Goal: Information Seeking & Learning: Learn about a topic

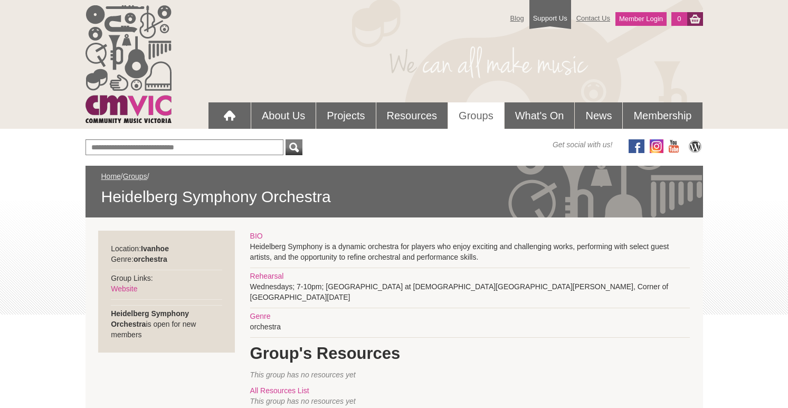
scroll to position [110, 0]
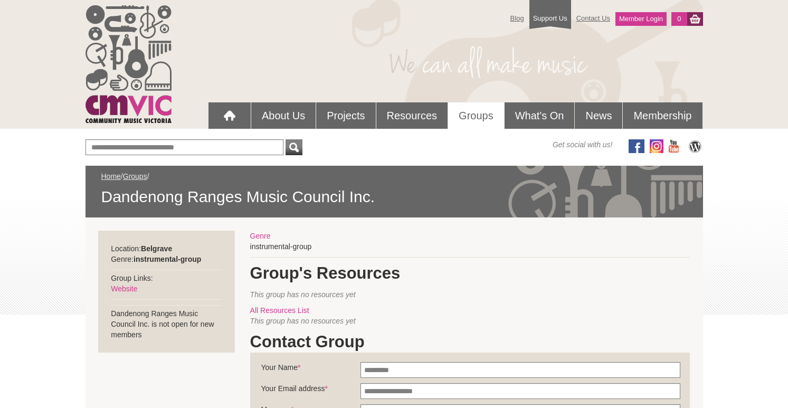
scroll to position [55, 0]
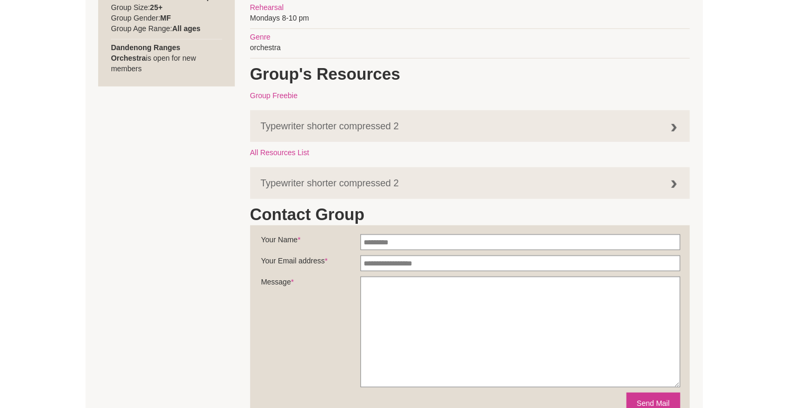
scroll to position [549, 0]
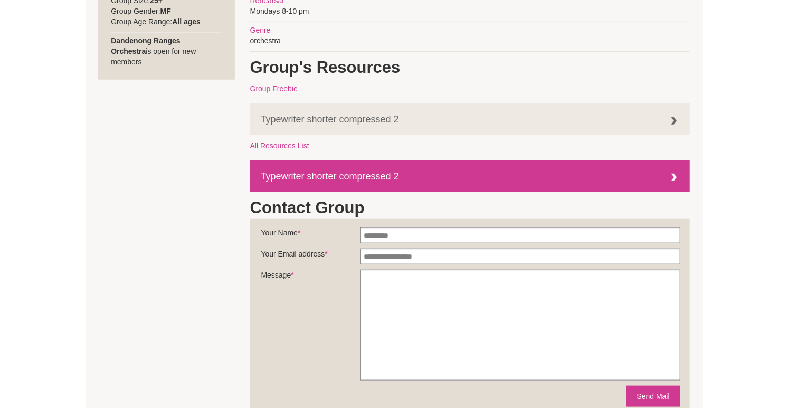
click at [359, 173] on link "Typewriter shorter compressed 2" at bounding box center [469, 176] width 439 height 32
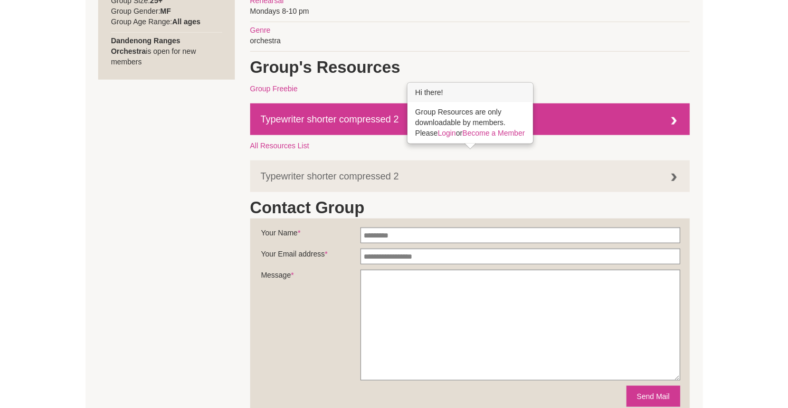
click at [355, 114] on link "Typewriter shorter compressed 2" at bounding box center [469, 119] width 439 height 32
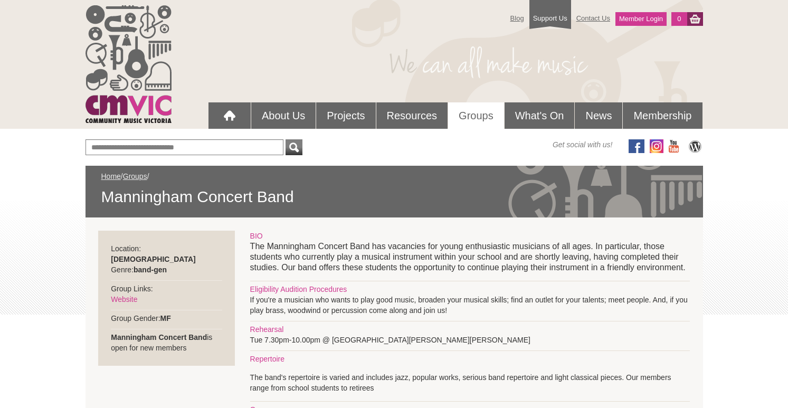
scroll to position [165, 0]
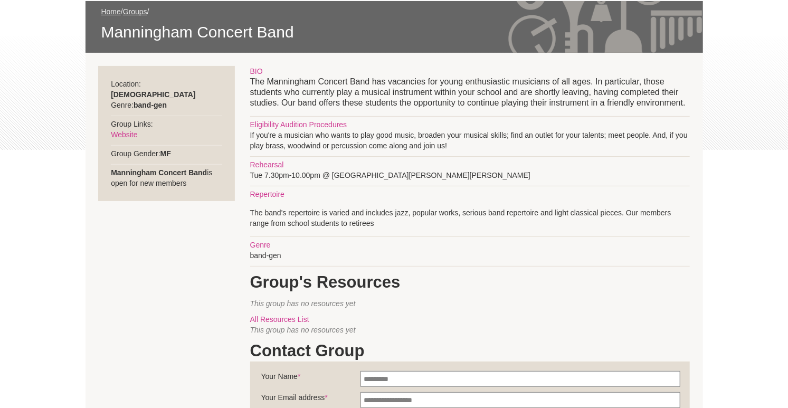
drag, startPoint x: 266, startPoint y: 135, endPoint x: 655, endPoint y: 142, distance: 389.4
click at [655, 142] on div "BIO The Manningham Concert Band has vacancies for young enthusiastic musicians …" at bounding box center [469, 318] width 439 height 504
drag, startPoint x: 271, startPoint y: 144, endPoint x: 440, endPoint y: 145, distance: 169.3
click at [440, 145] on div "BIO The Manningham Concert Band has vacancies for young enthusiastic musicians …" at bounding box center [469, 318] width 439 height 504
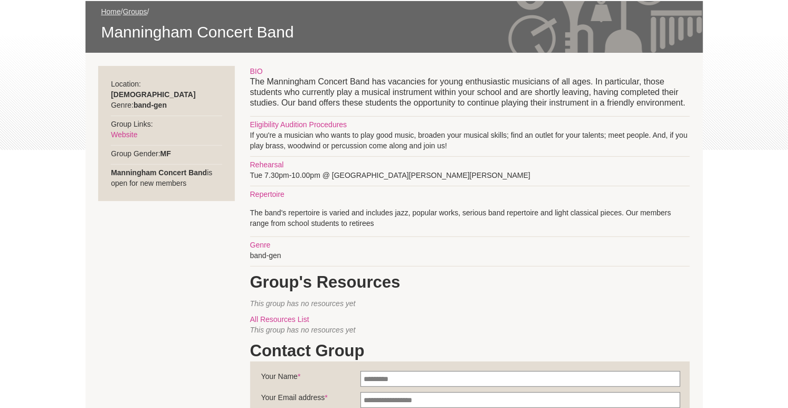
click at [440, 145] on div "BIO The Manningham Concert Band has vacancies for young enthusiastic musicians …" at bounding box center [469, 318] width 439 height 504
click at [124, 130] on link "Website" at bounding box center [124, 134] width 26 height 8
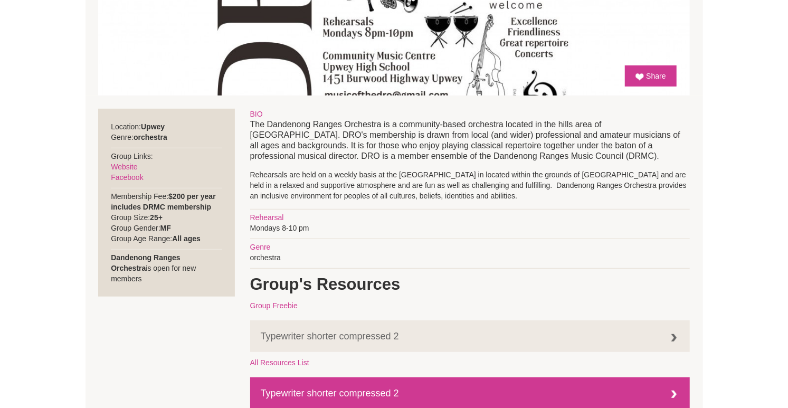
scroll to position [329, 0]
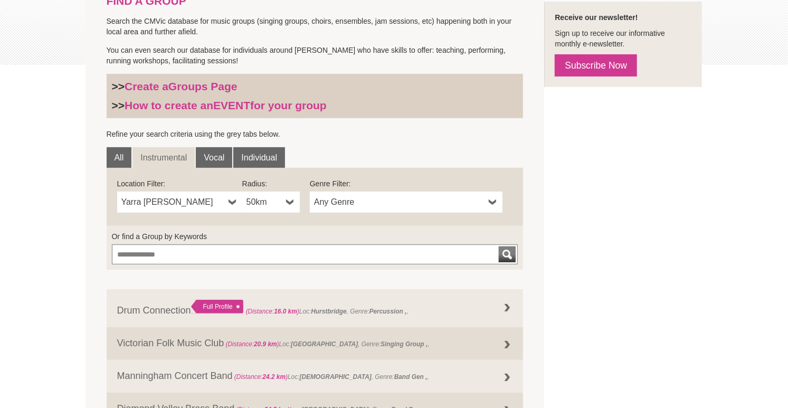
scroll to position [165, 0]
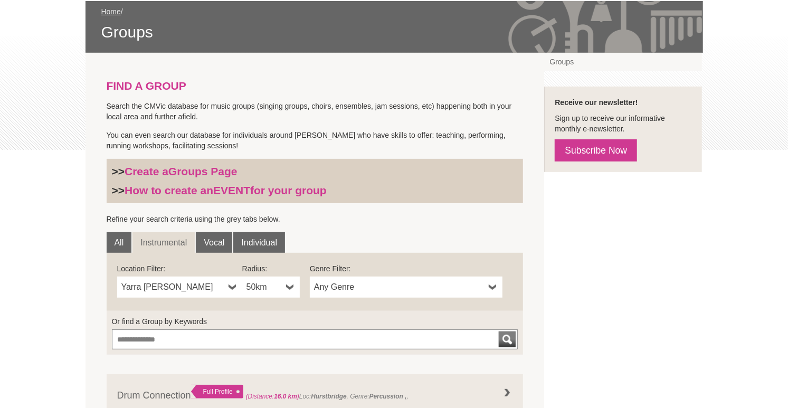
click at [361, 284] on span "Any Genre" at bounding box center [399, 287] width 170 height 13
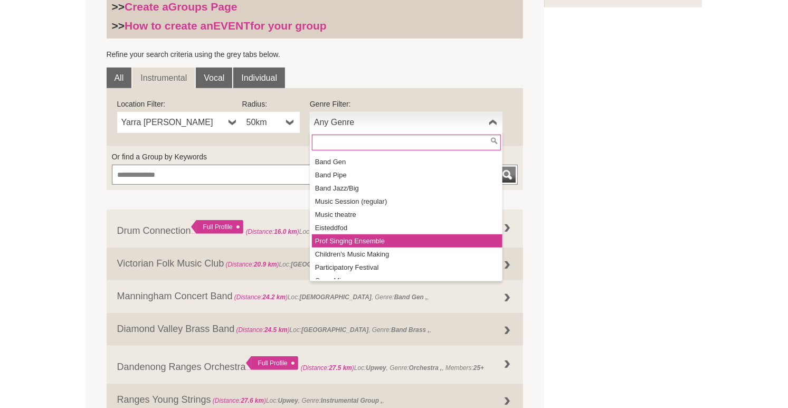
scroll to position [124, 0]
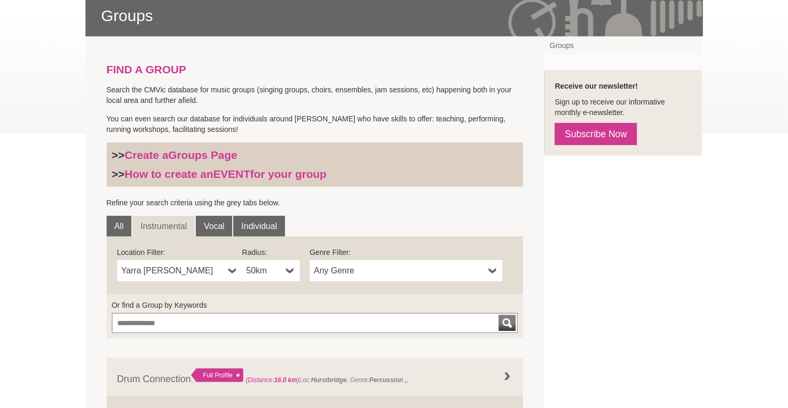
scroll to position [273, 0]
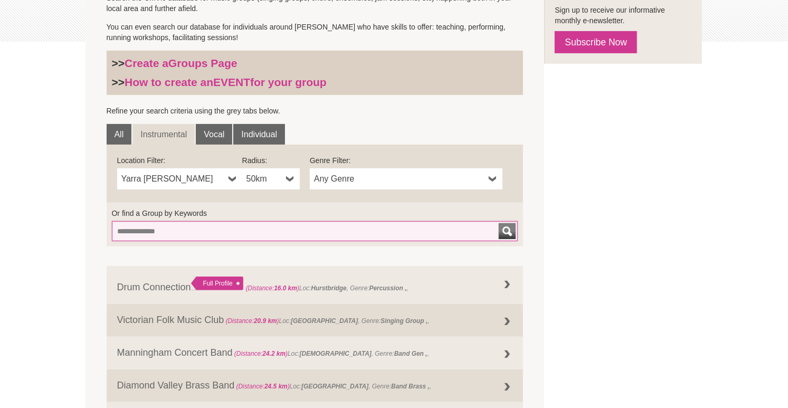
click at [218, 237] on input "Or find a Group by Keywords" at bounding box center [315, 231] width 406 height 20
click at [499, 223] on button "submit" at bounding box center [507, 231] width 17 height 16
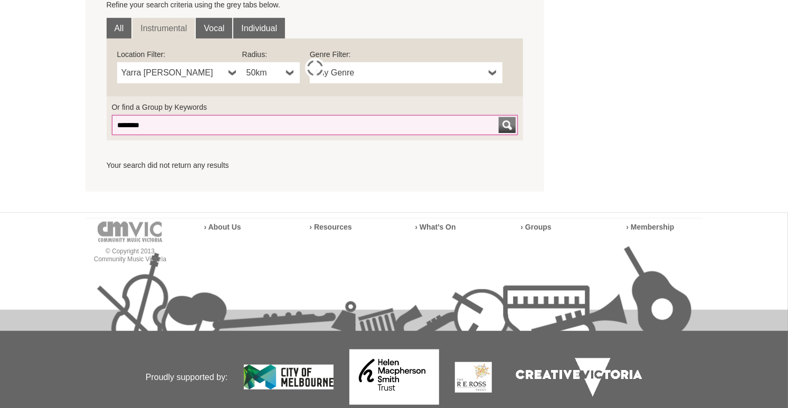
scroll to position [418, 0]
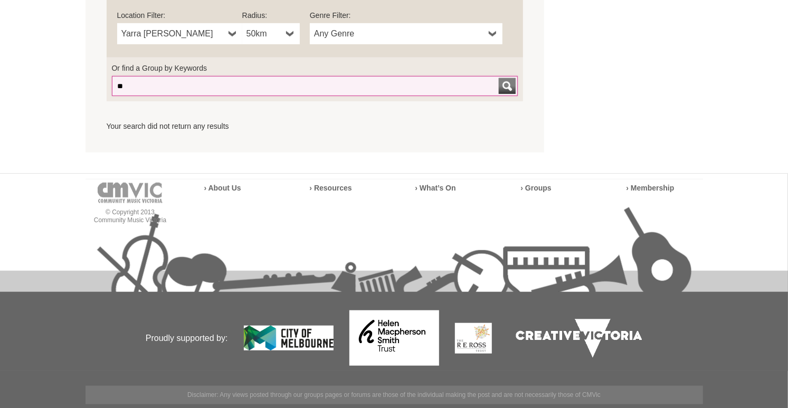
type input "*"
click at [499, 78] on button "submit" at bounding box center [507, 86] width 17 height 16
type input "*"
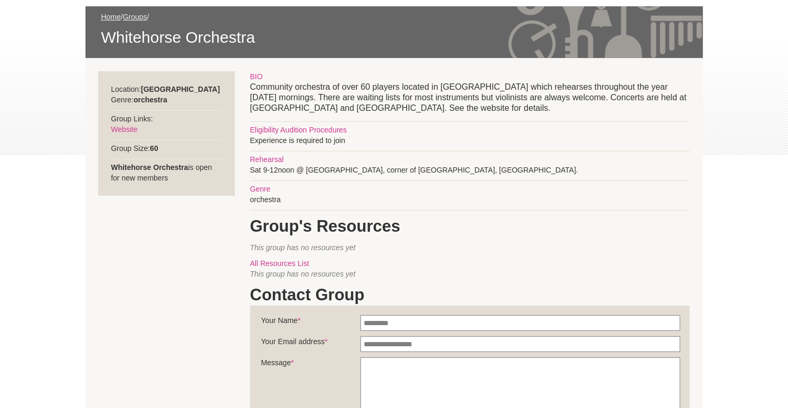
scroll to position [165, 0]
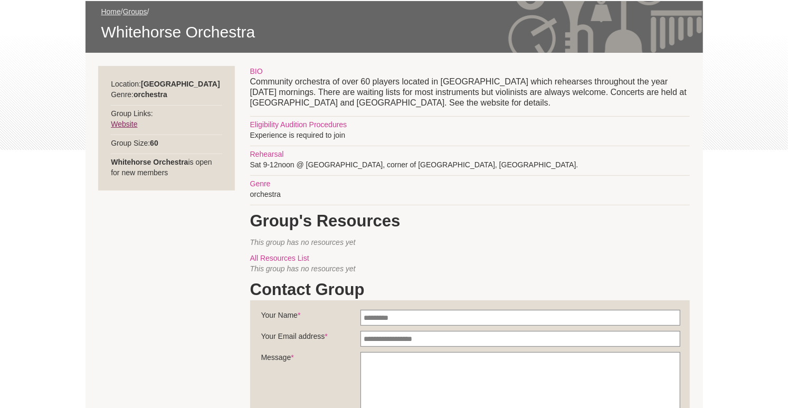
click at [128, 122] on link "Website" at bounding box center [124, 124] width 26 height 8
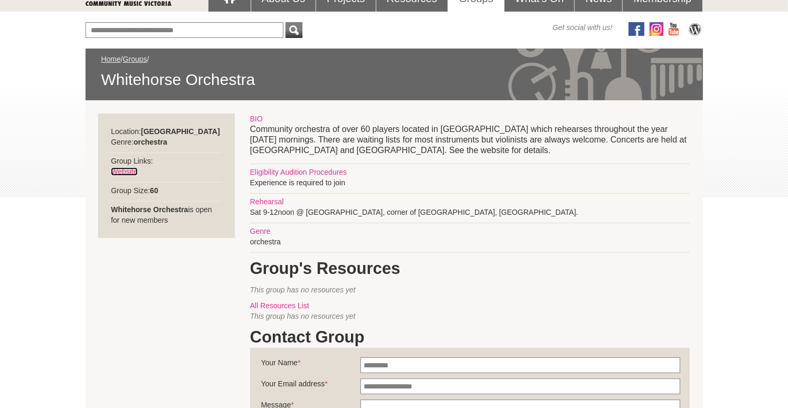
scroll to position [55, 0]
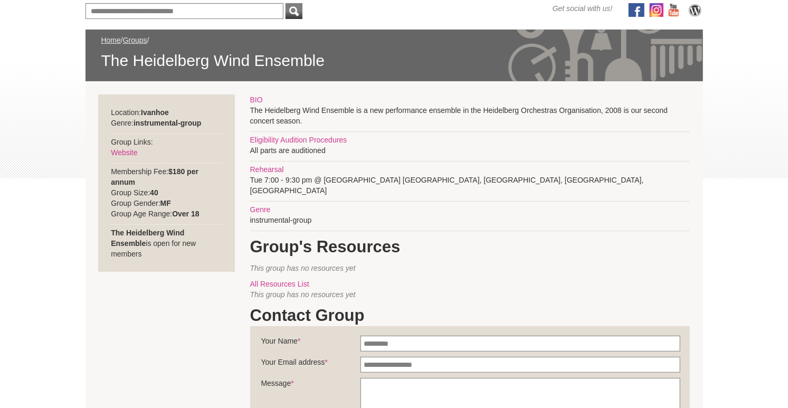
scroll to position [55, 0]
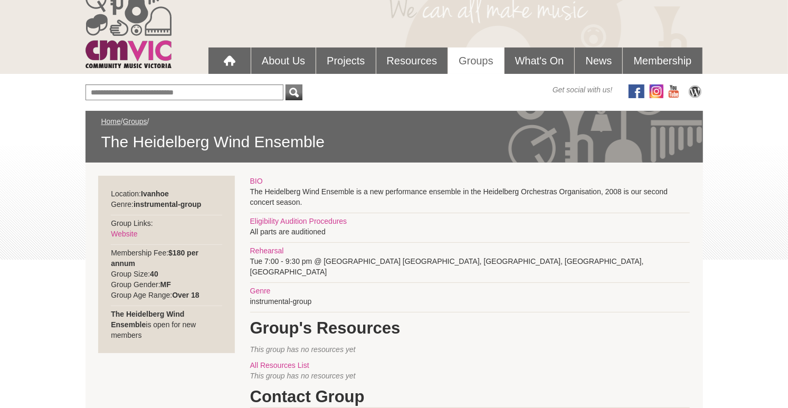
drag, startPoint x: 163, startPoint y: 290, endPoint x: 174, endPoint y: 292, distance: 10.8
click at [173, 292] on div "Location: [GEOGRAPHIC_DATA] Genre: instrumental-group Group Links: Website Memb…" at bounding box center [166, 264] width 137 height 177
click at [175, 292] on div "Location: [GEOGRAPHIC_DATA] Genre: instrumental-group Group Links: Website Memb…" at bounding box center [166, 264] width 137 height 177
click at [182, 294] on strong "Over 18" at bounding box center [185, 295] width 27 height 8
drag, startPoint x: 207, startPoint y: 295, endPoint x: 150, endPoint y: 295, distance: 57.0
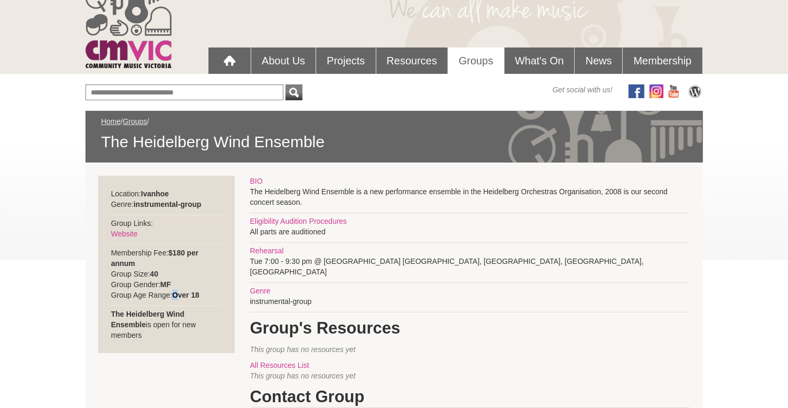
click at [150, 295] on div "Location: [GEOGRAPHIC_DATA] Genre: instrumental-group Group Links: Website Memb…" at bounding box center [166, 264] width 137 height 177
click at [126, 229] on link "Website" at bounding box center [124, 233] width 26 height 8
